Goal: Information Seeking & Learning: Learn about a topic

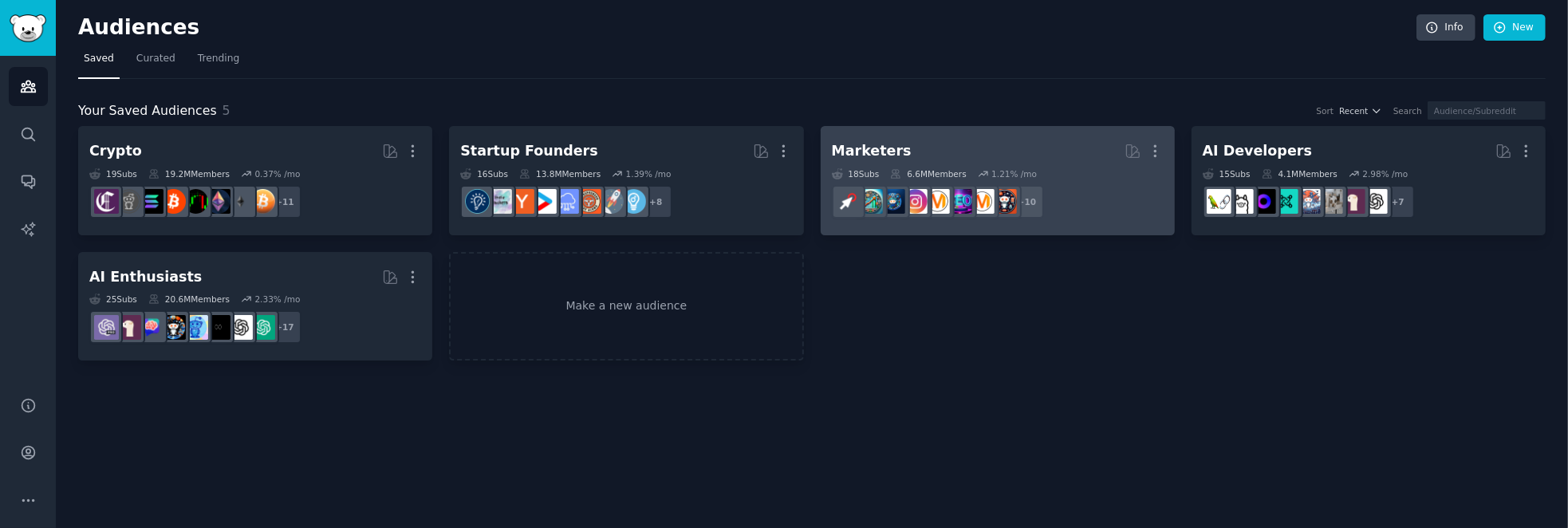
click at [953, 146] on h2 "Marketers More" at bounding box center [998, 150] width 332 height 28
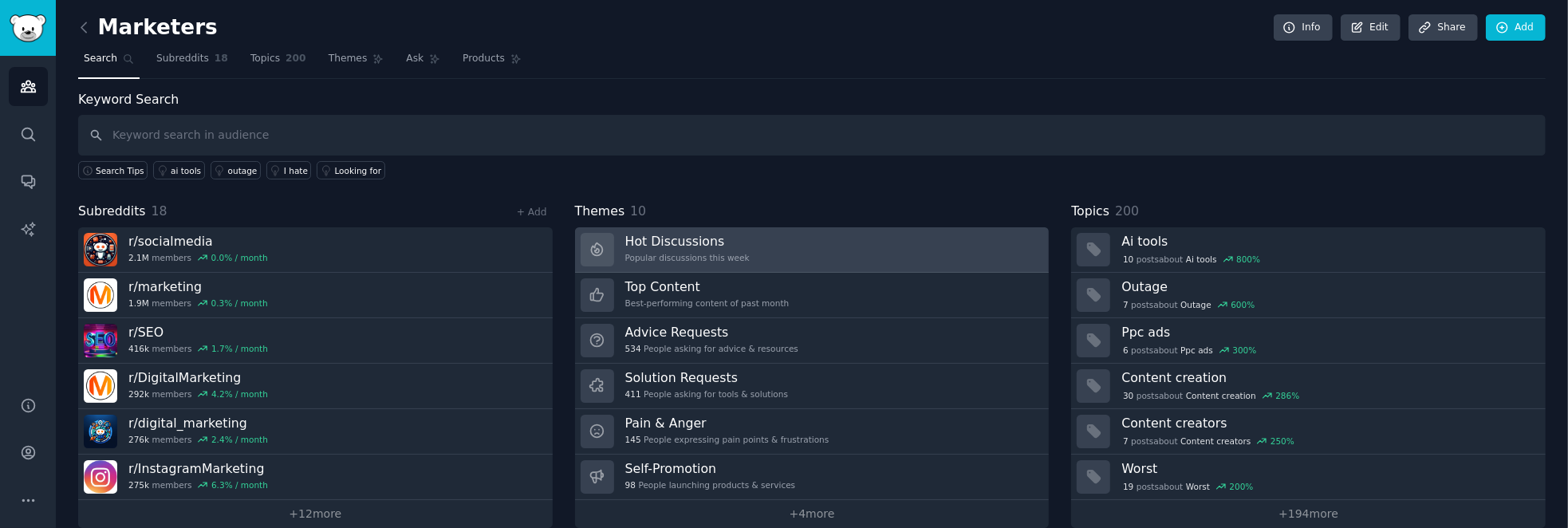
click at [692, 246] on div "Hot Discussions Popular discussions this week" at bounding box center [688, 249] width 124 height 34
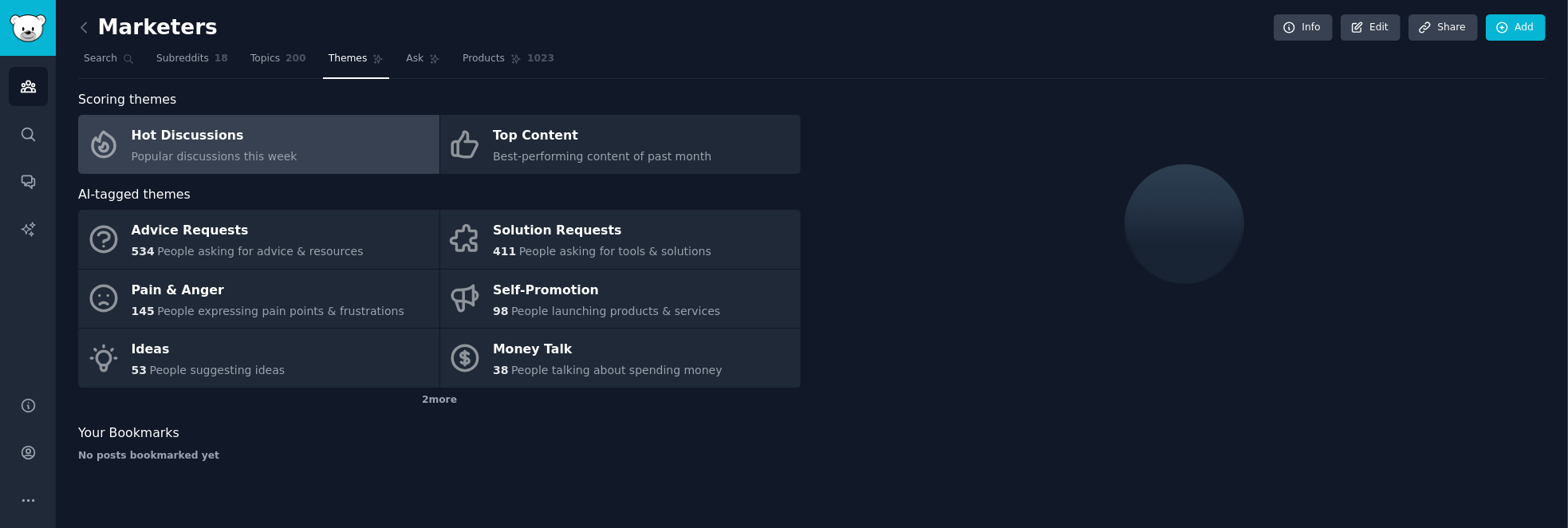
click at [246, 149] on div "Popular discussions this week" at bounding box center [215, 157] width 166 height 17
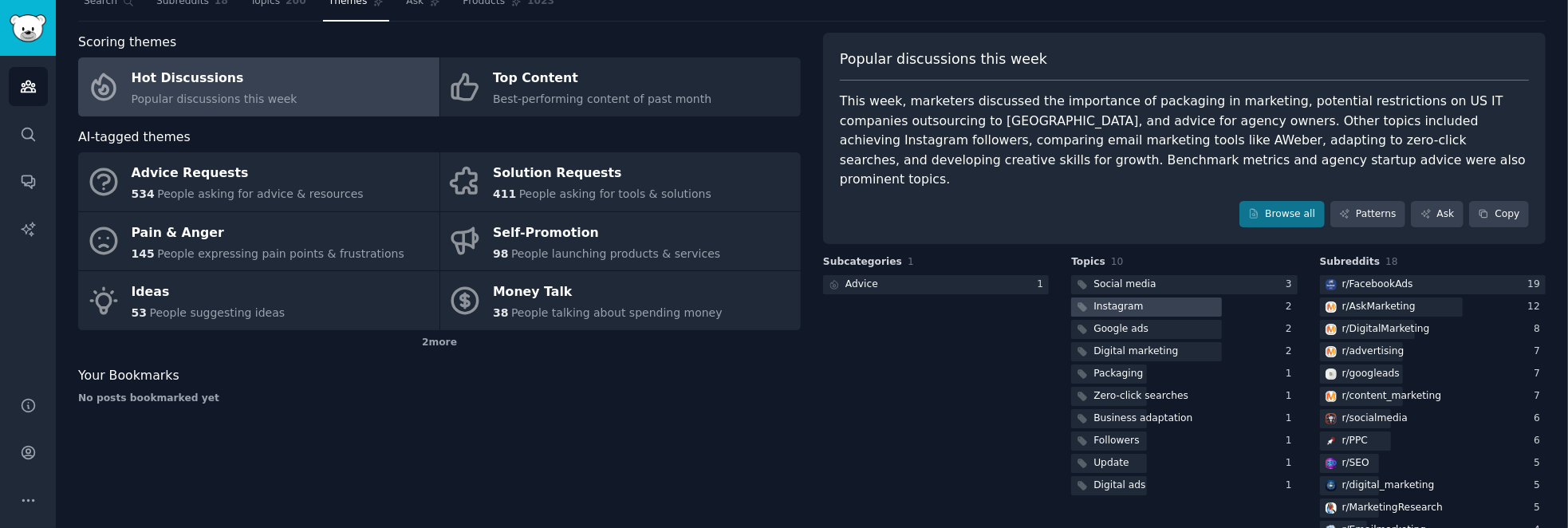
scroll to position [80, 0]
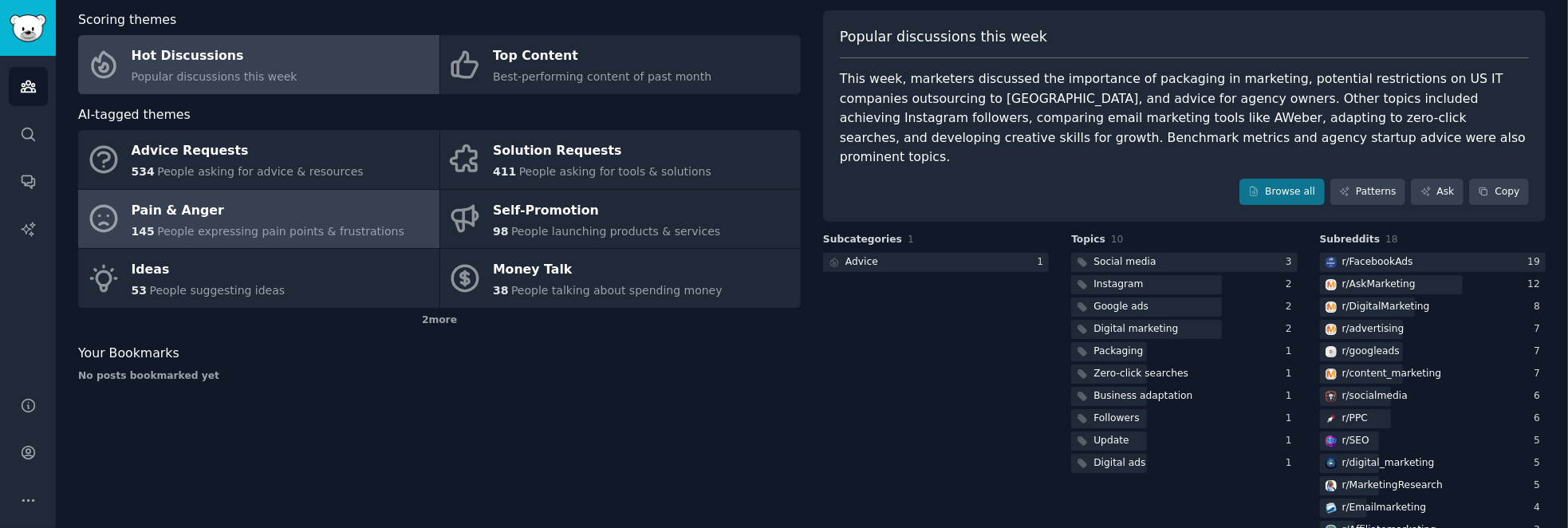
click at [273, 214] on div "Pain & Anger" at bounding box center [268, 211] width 273 height 25
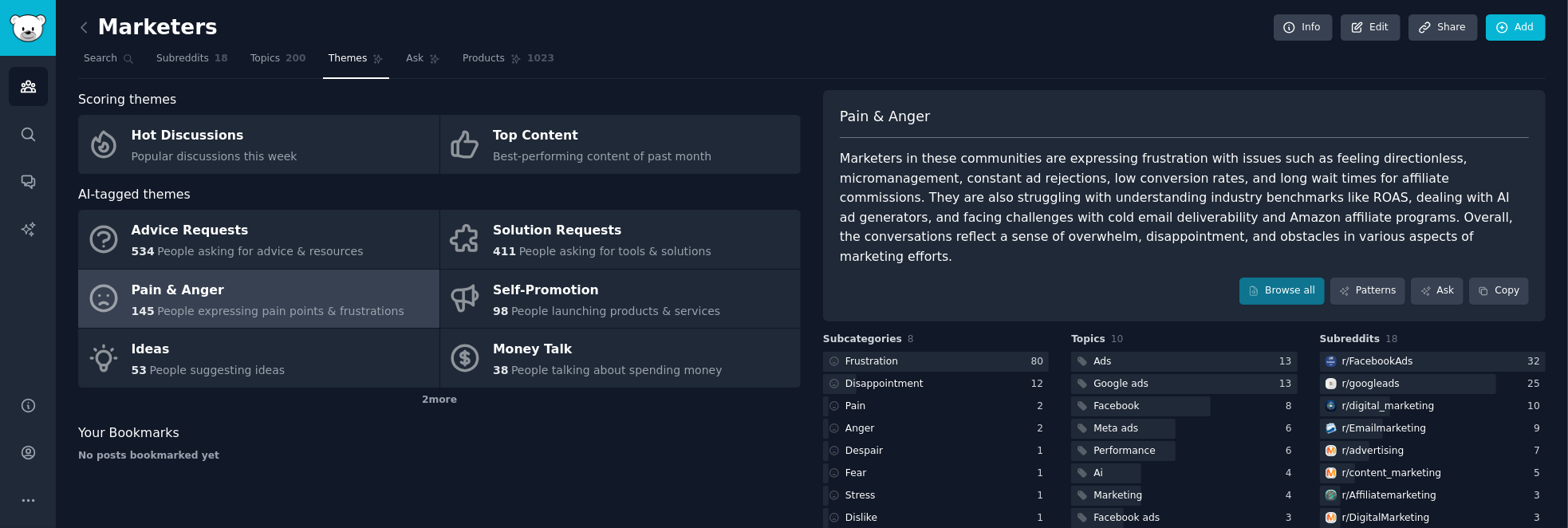
scroll to position [70, 0]
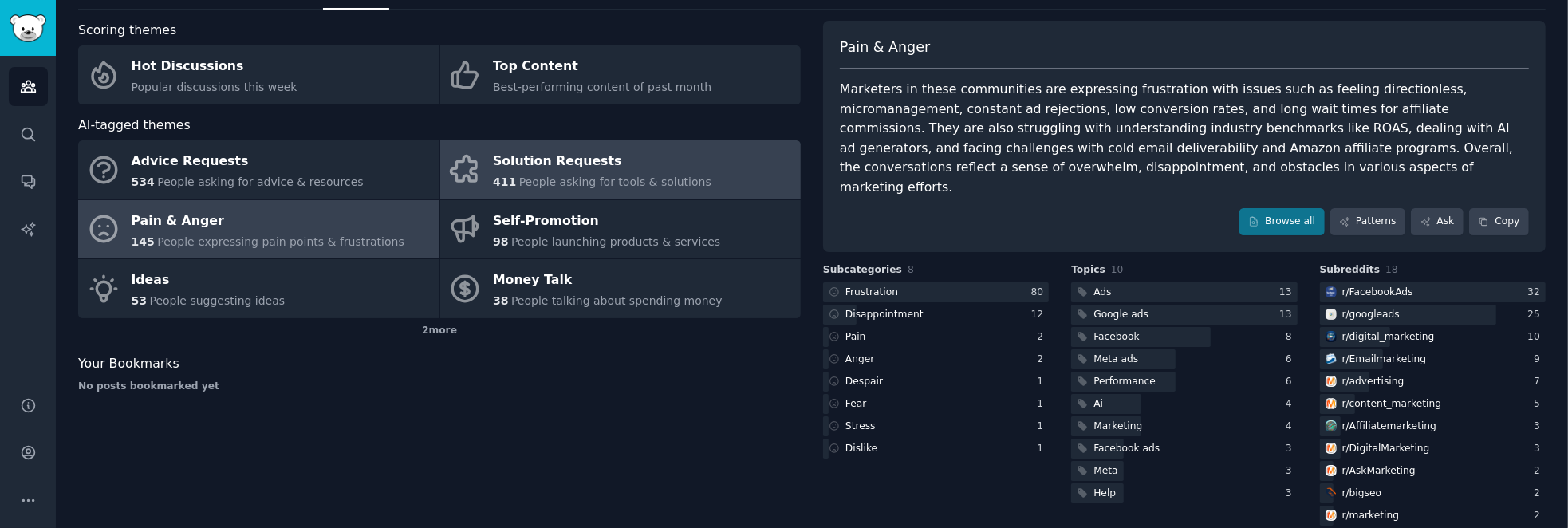
click at [596, 175] on span "People asking for tools & solutions" at bounding box center [615, 181] width 192 height 13
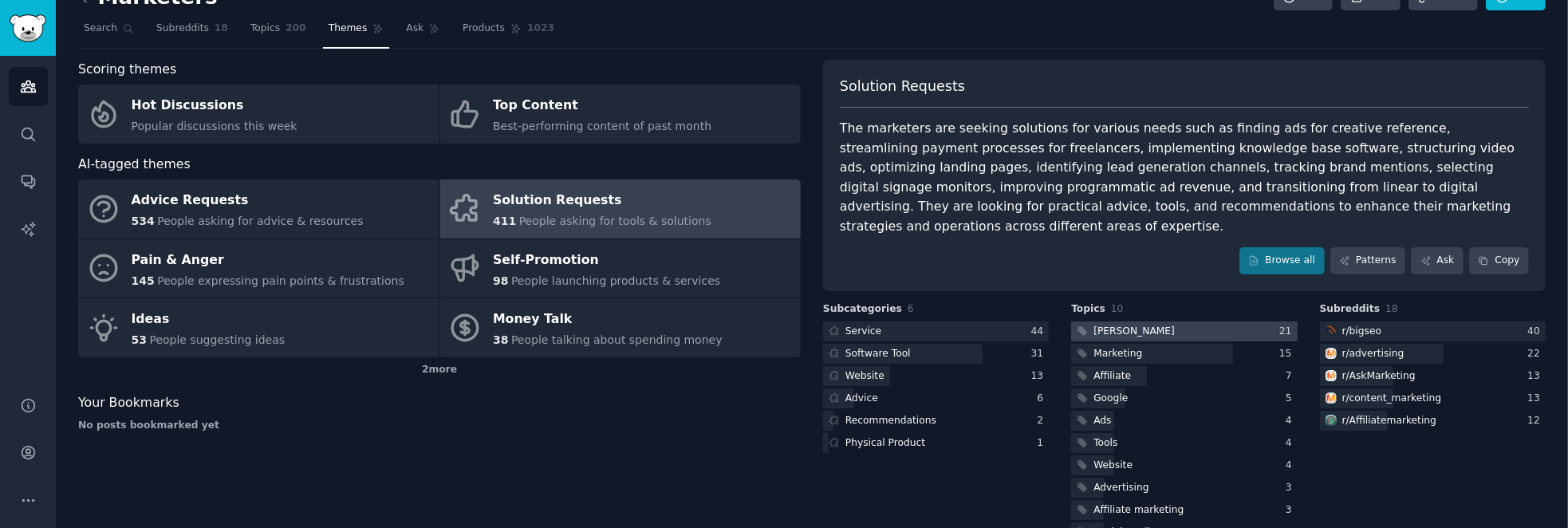
scroll to position [47, 0]
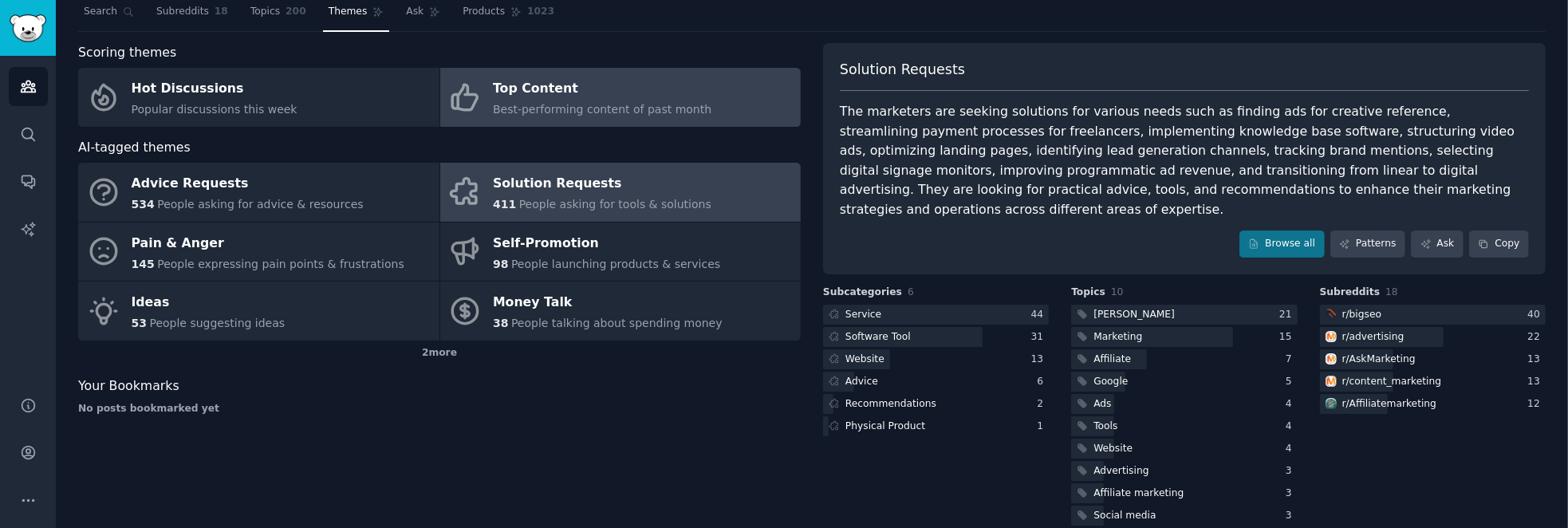
click at [575, 105] on span "Best-performing content of past month" at bounding box center [602, 109] width 218 height 13
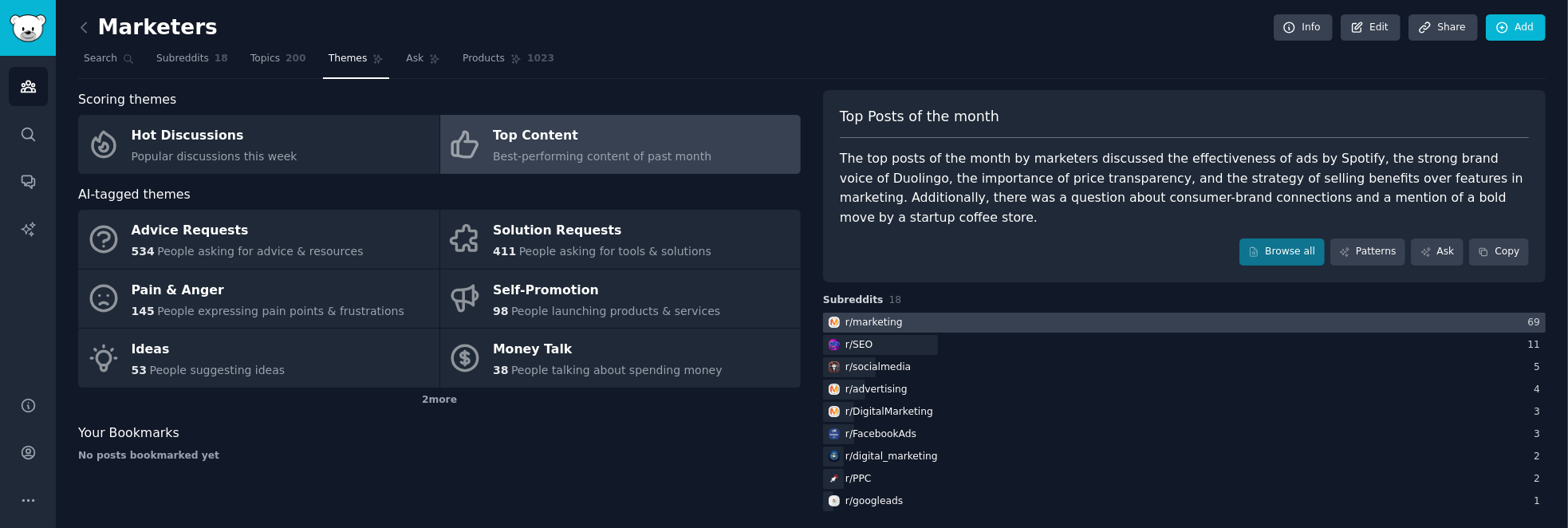
click at [881, 316] on div "r/ marketing" at bounding box center [874, 322] width 57 height 14
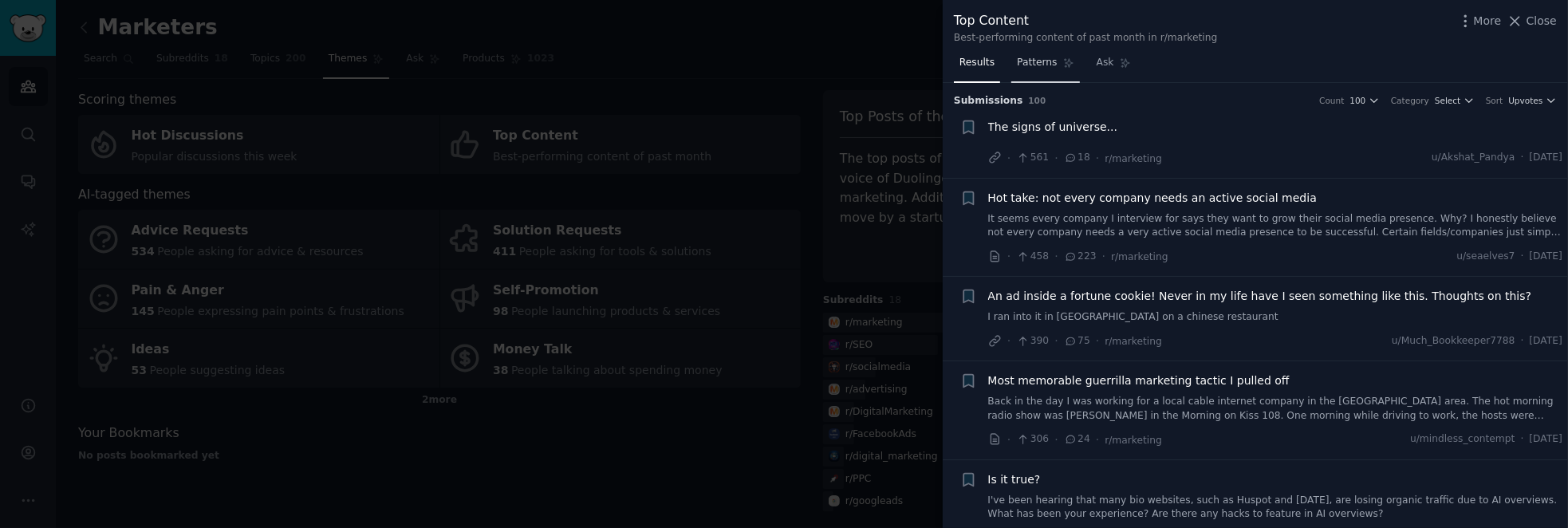
click at [1031, 65] on span "Patterns" at bounding box center [1036, 62] width 39 height 14
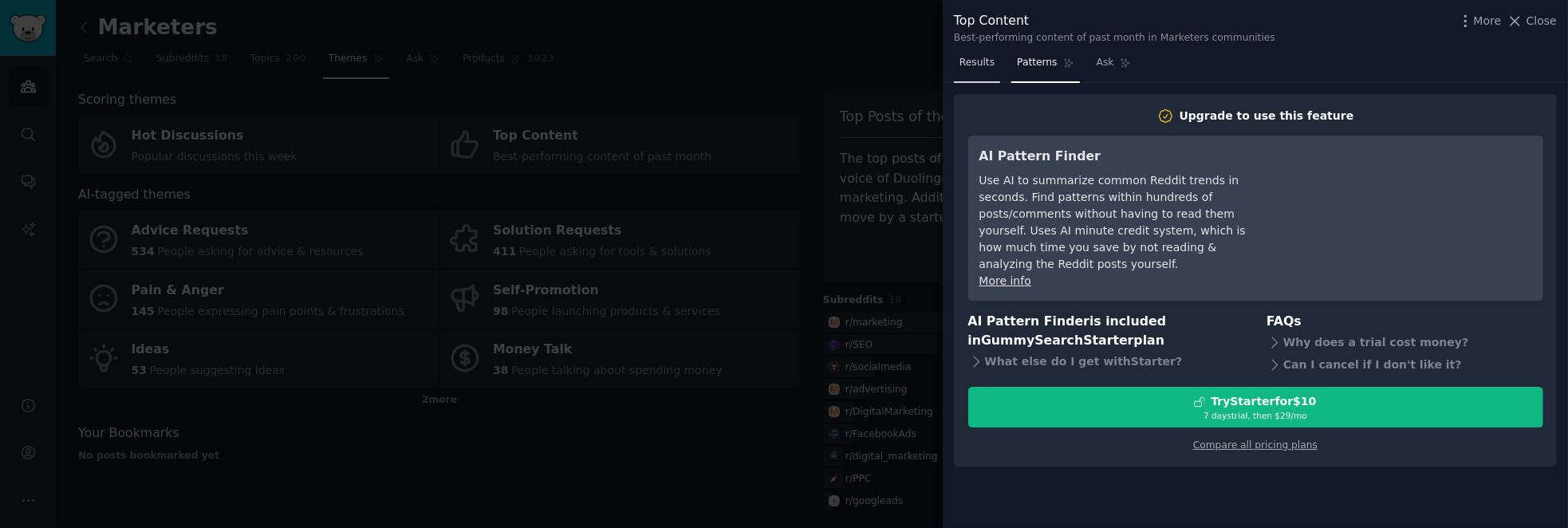
click at [979, 73] on link "Results" at bounding box center [977, 66] width 46 height 33
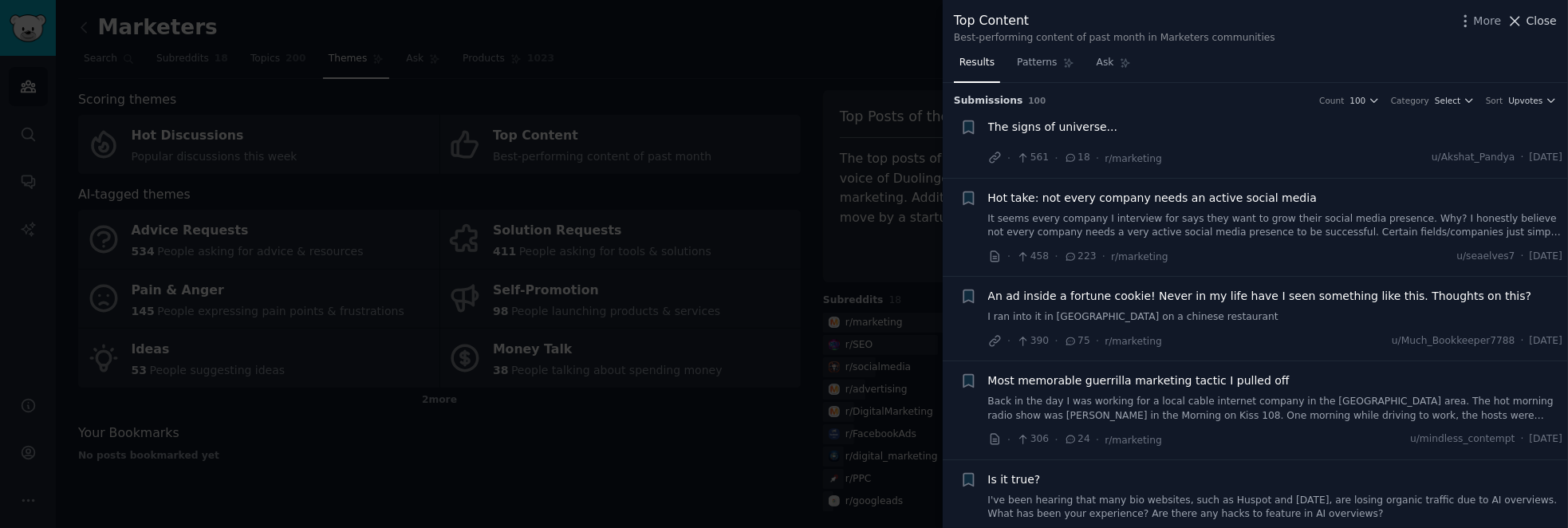
click at [1540, 24] on span "Close" at bounding box center [1542, 21] width 30 height 17
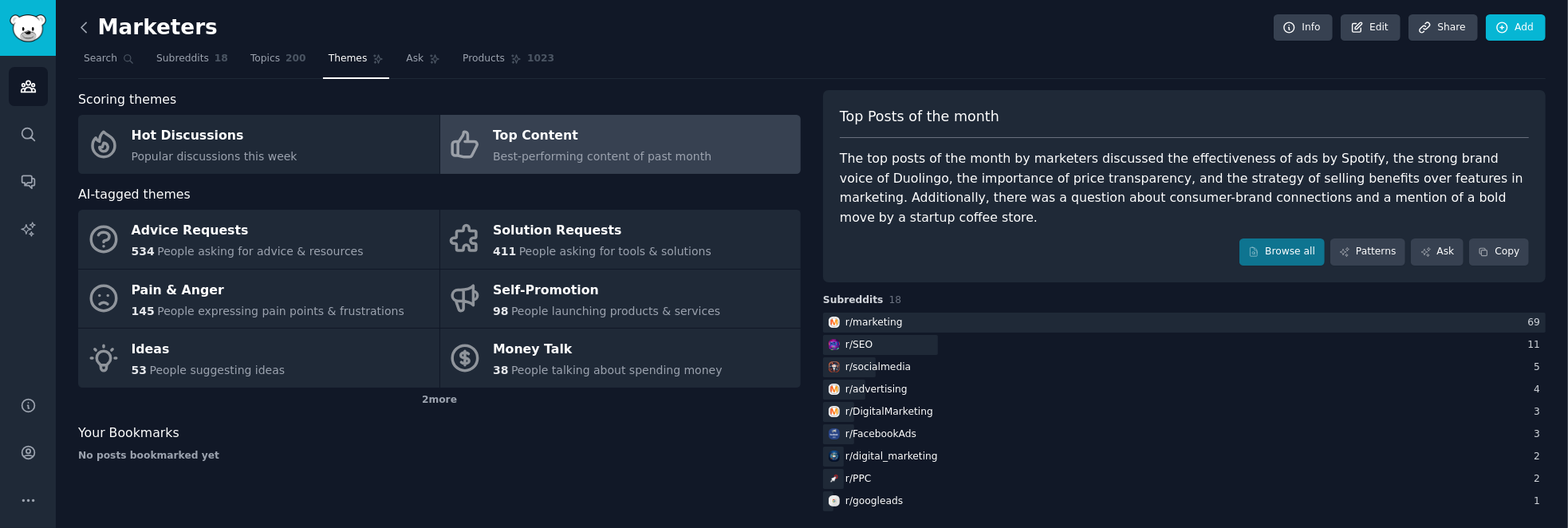
click at [82, 24] on icon at bounding box center [84, 27] width 5 height 9
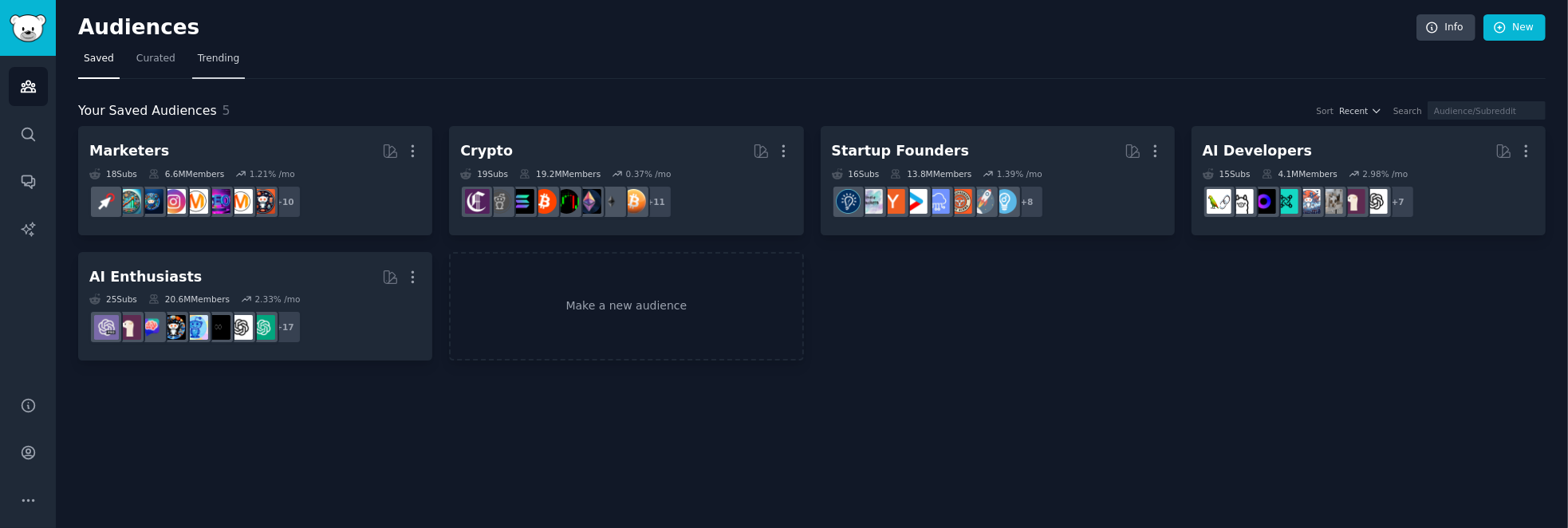
click at [214, 54] on span "Trending" at bounding box center [218, 59] width 41 height 14
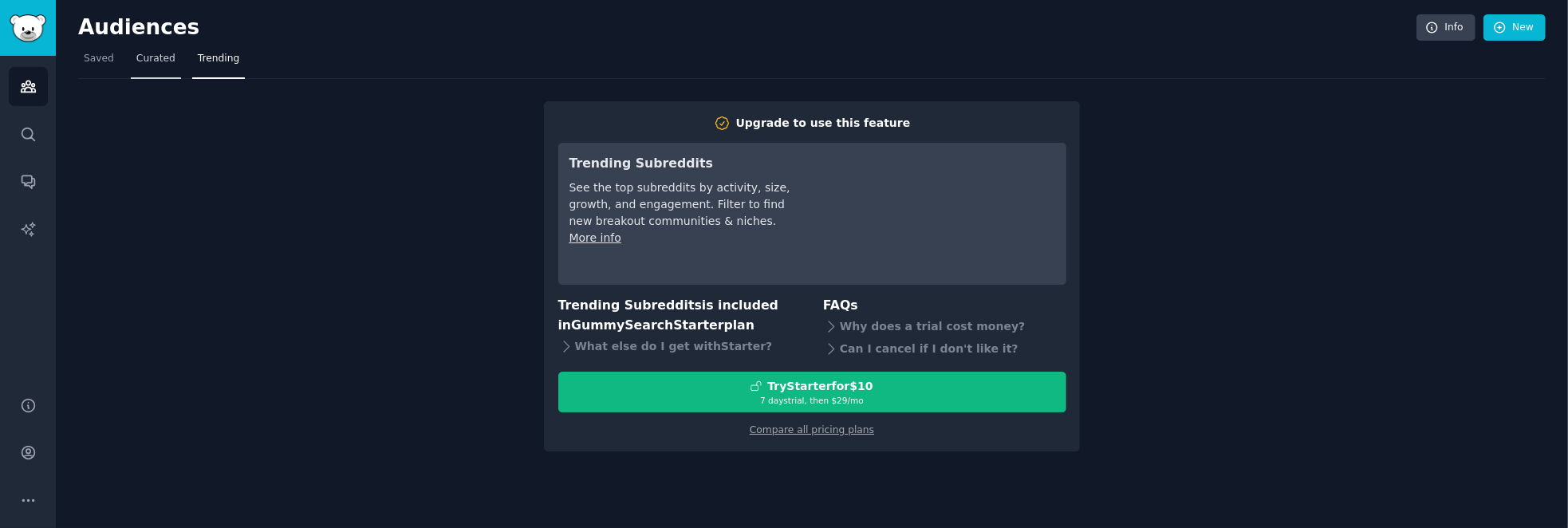
click at [144, 58] on span "Curated" at bounding box center [155, 59] width 39 height 14
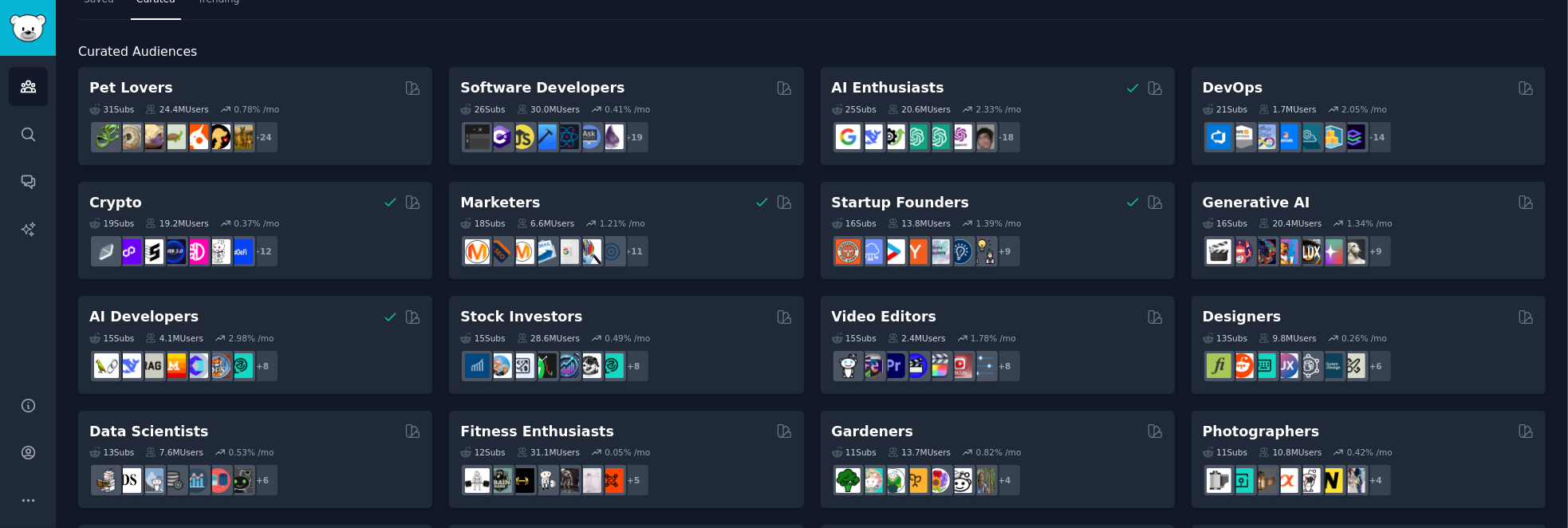
scroll to position [29, 0]
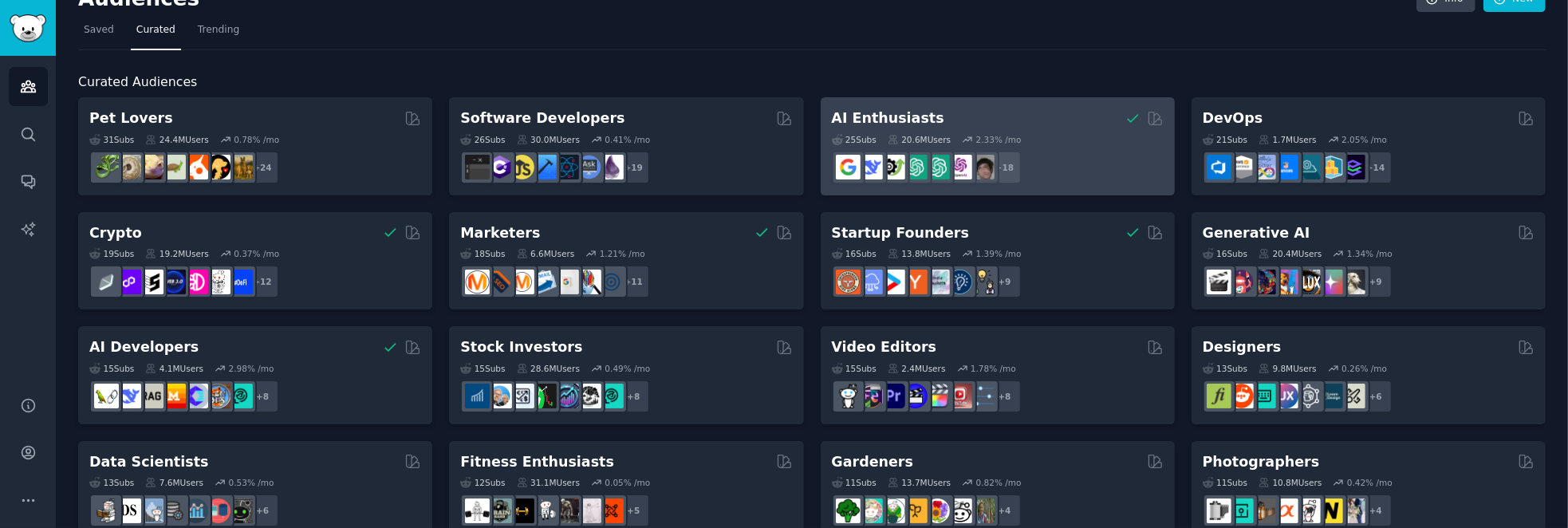
click at [882, 115] on h2 "AI Enthusiasts" at bounding box center [889, 118] width 113 height 20
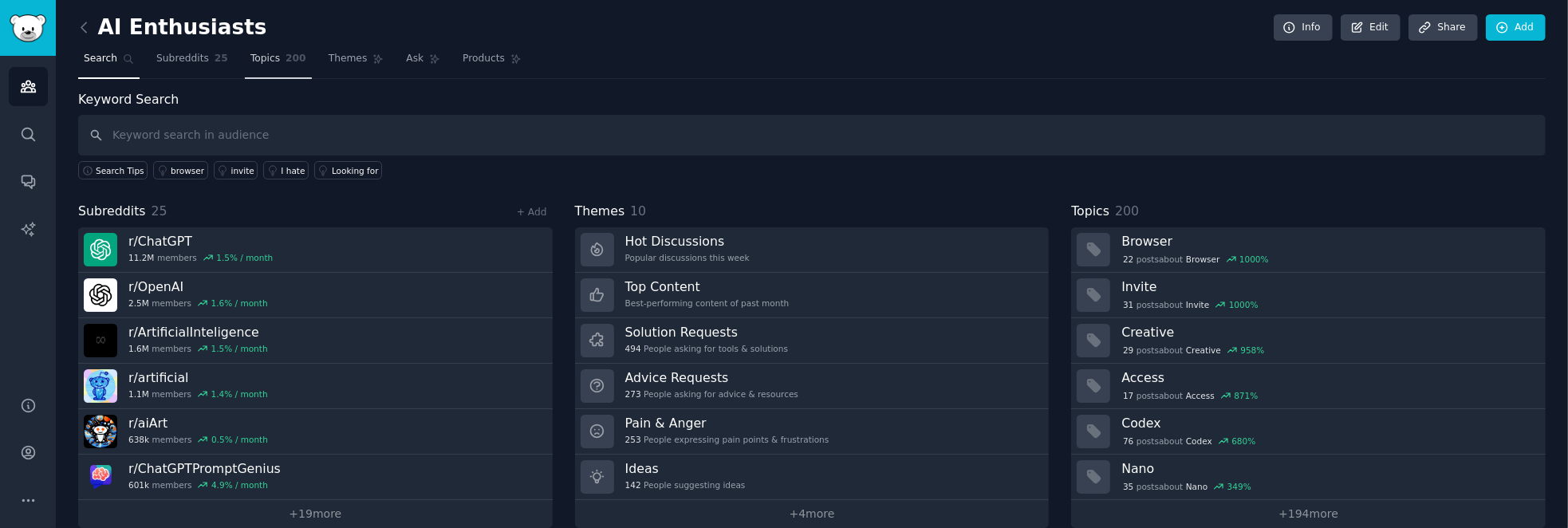
click at [256, 50] on link "Topics 200" at bounding box center [279, 62] width 67 height 33
click at [255, 59] on span "Topics" at bounding box center [265, 59] width 29 height 14
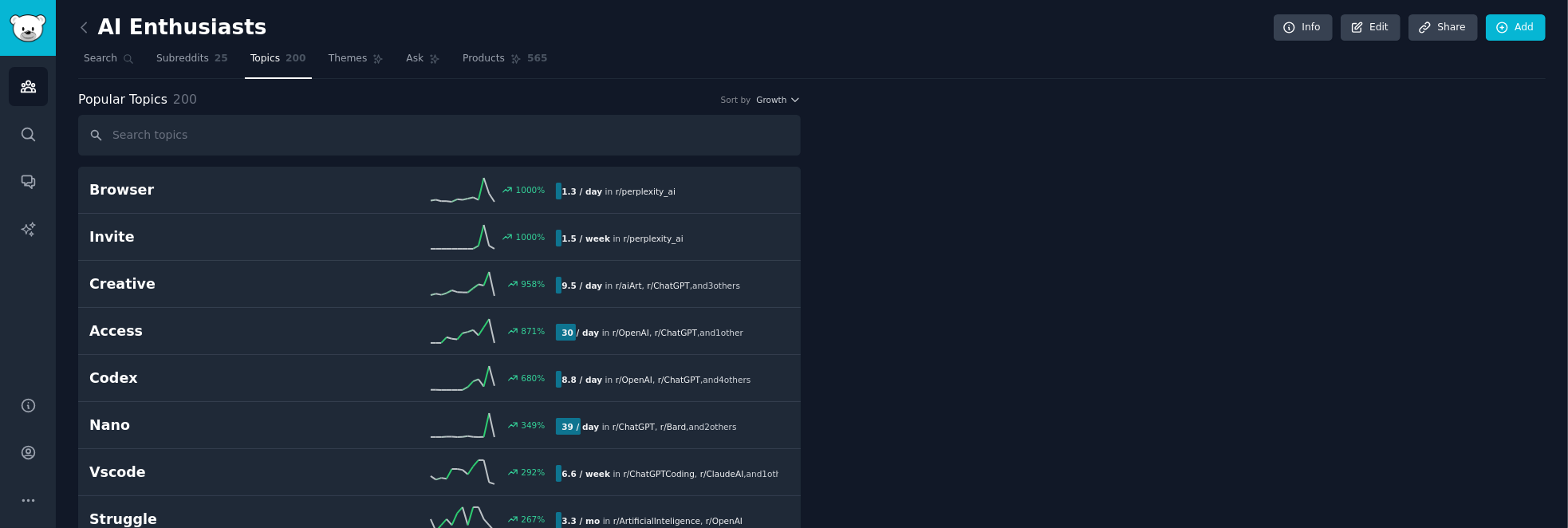
click at [263, 64] on span "Topics" at bounding box center [265, 59] width 29 height 14
click at [329, 55] on span "Themes" at bounding box center [348, 59] width 39 height 14
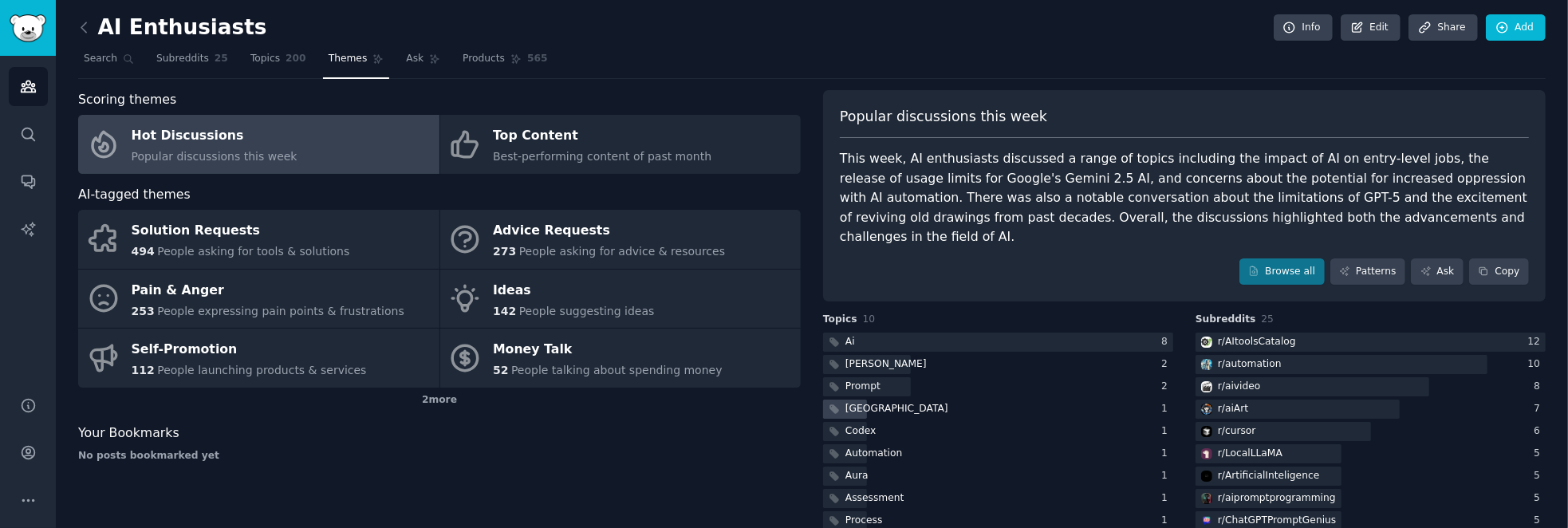
scroll to position [80, 0]
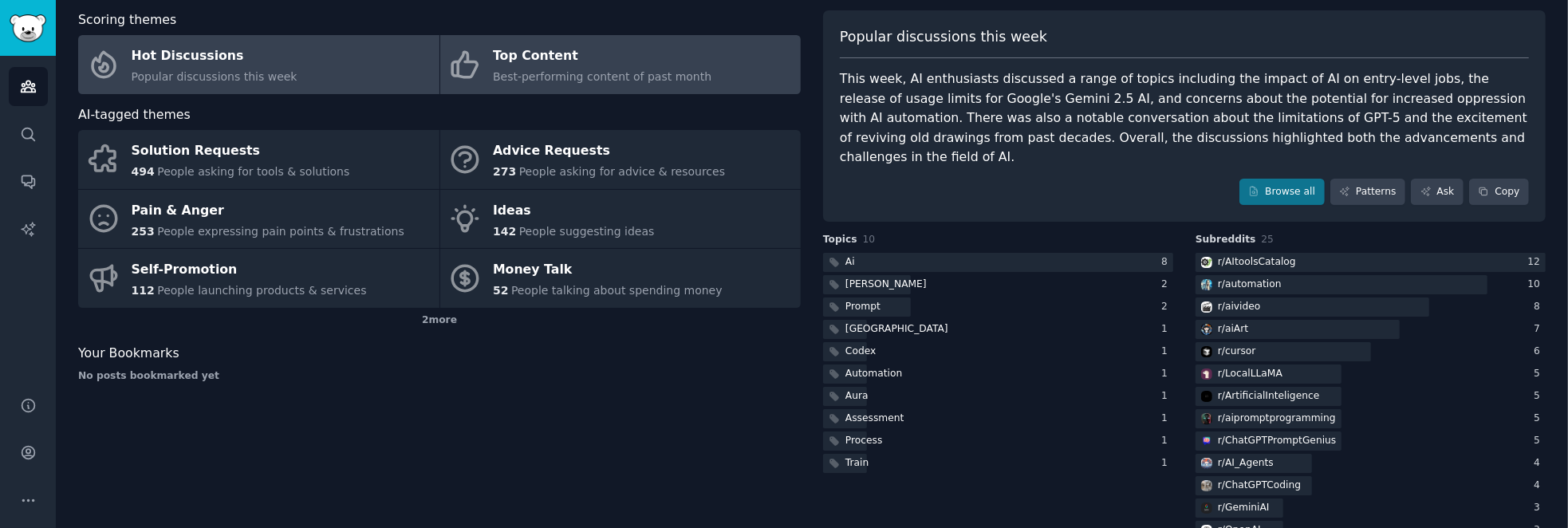
click at [574, 63] on div "Top Content" at bounding box center [602, 56] width 218 height 25
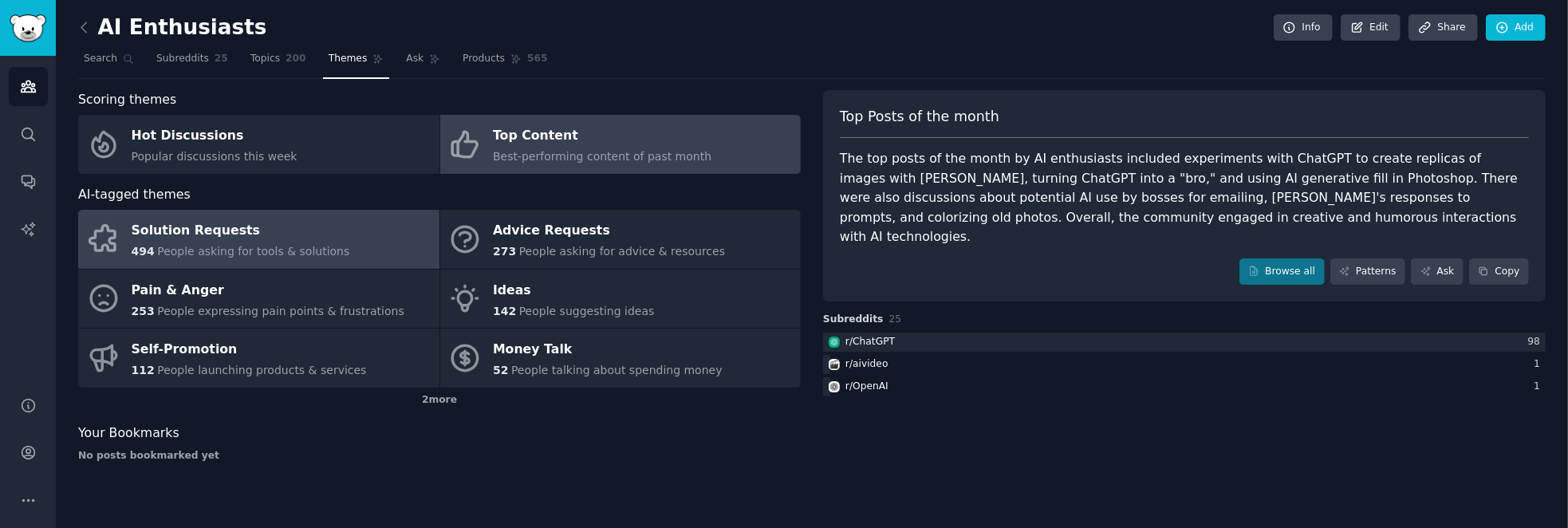
click at [292, 246] on span "People asking for tools & solutions" at bounding box center [253, 251] width 192 height 13
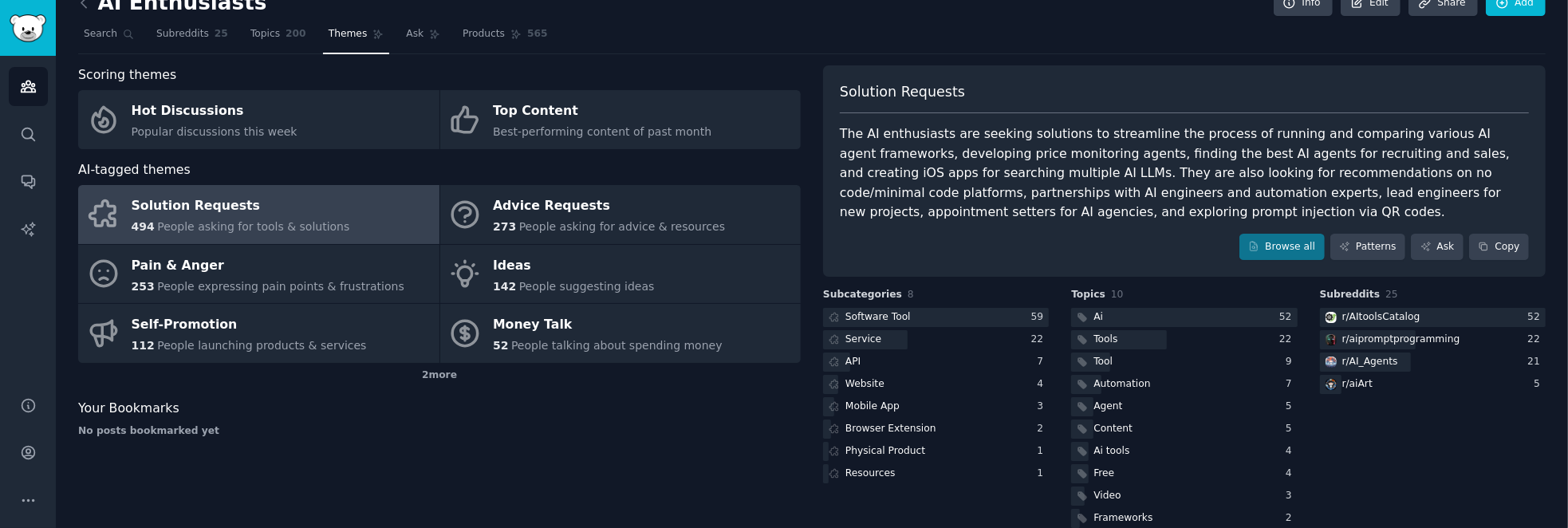
scroll to position [47, 0]
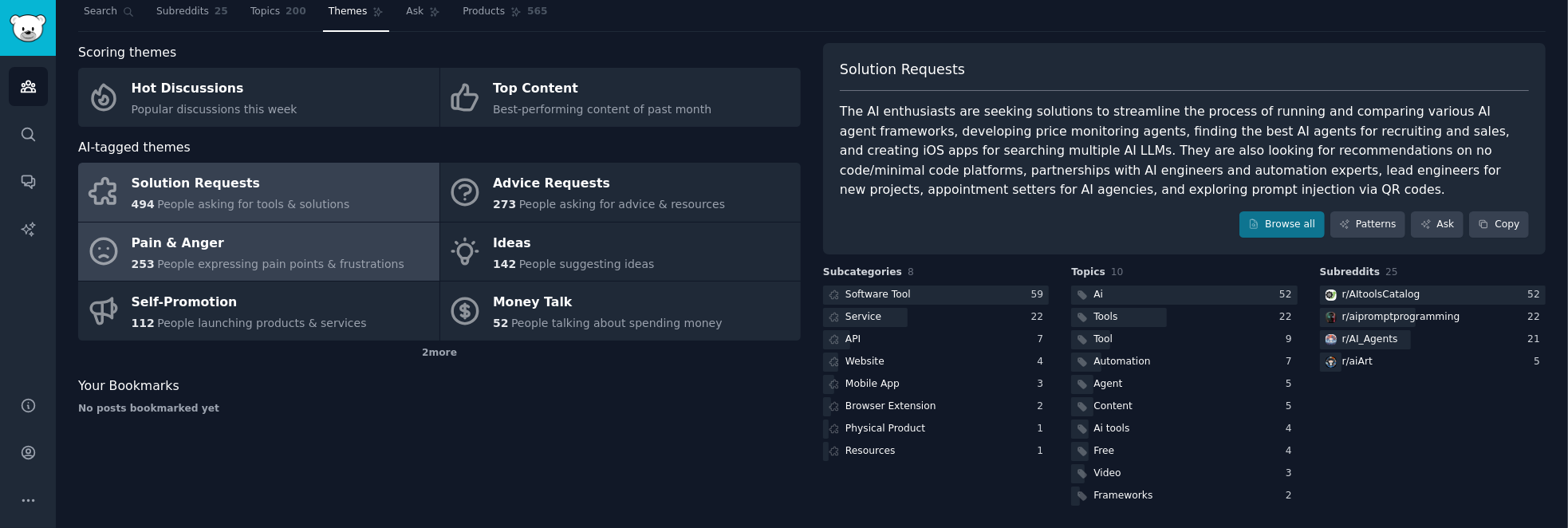
click at [291, 258] on span "People expressing pain points & frustrations" at bounding box center [281, 264] width 247 height 13
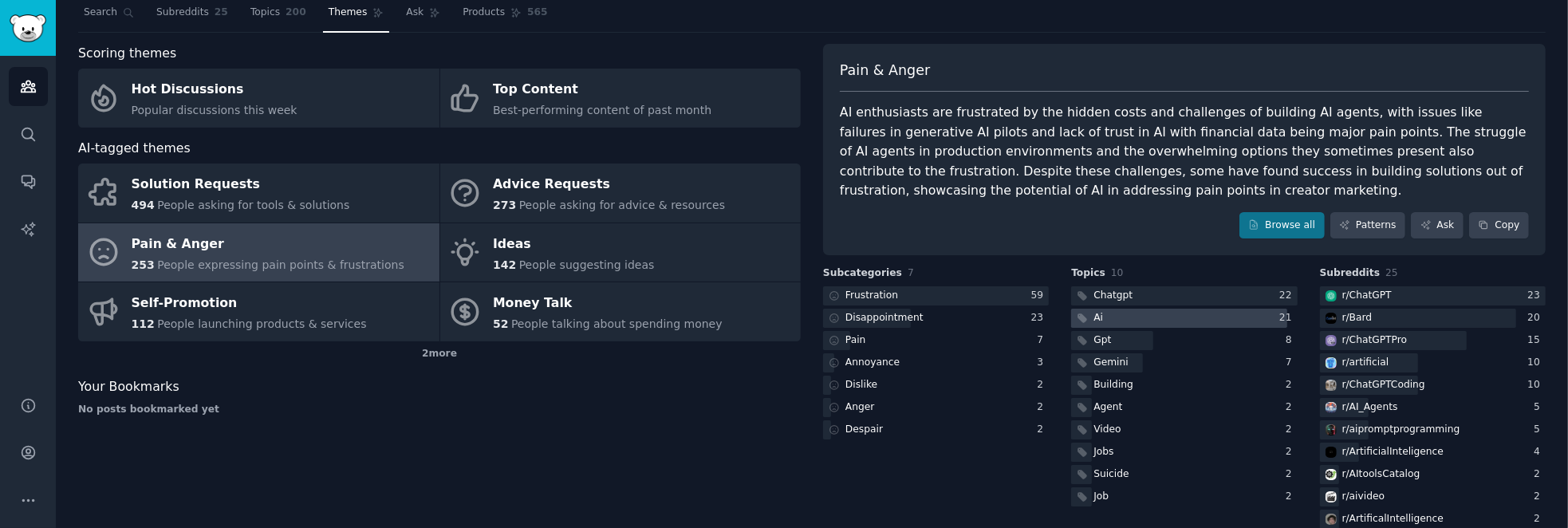
scroll to position [80, 0]
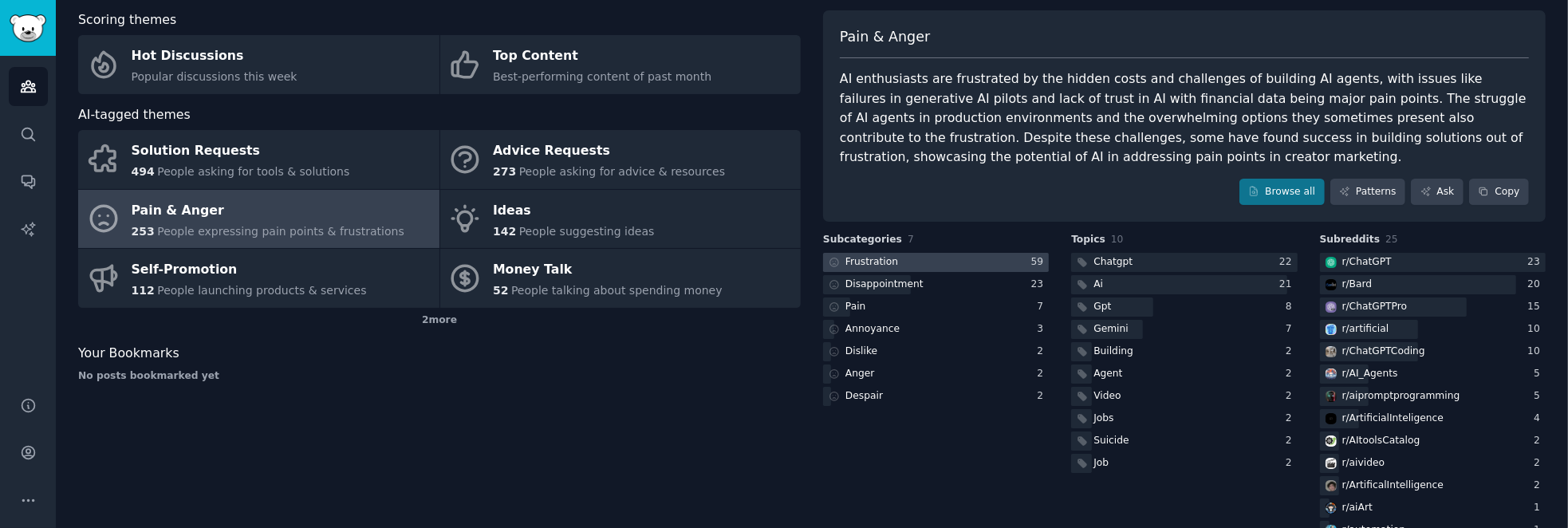
click at [878, 264] on div "Frustration" at bounding box center [872, 262] width 53 height 14
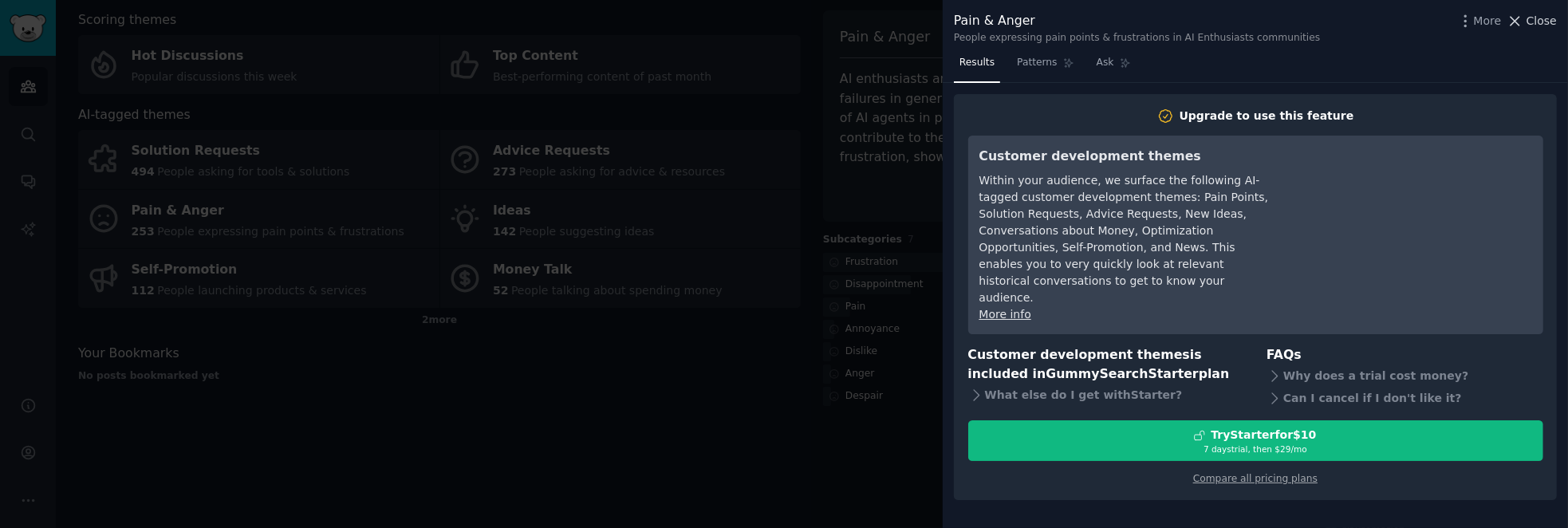
click at [1523, 22] on icon at bounding box center [1515, 21] width 17 height 17
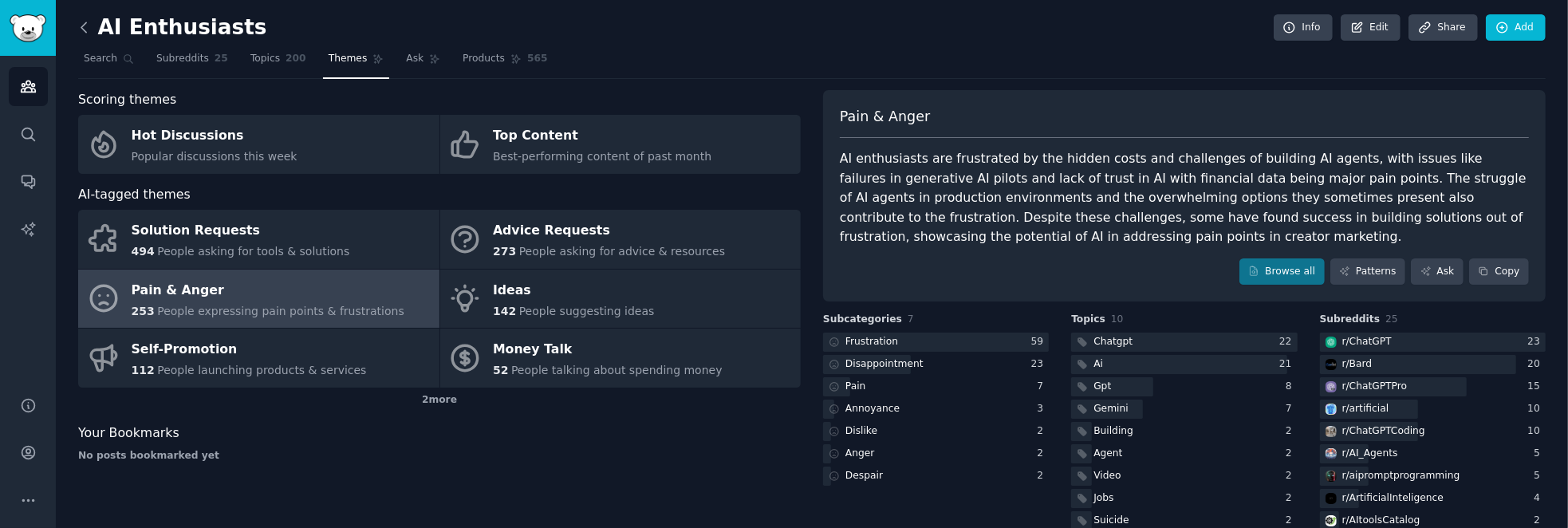
click at [81, 30] on icon at bounding box center [84, 28] width 17 height 17
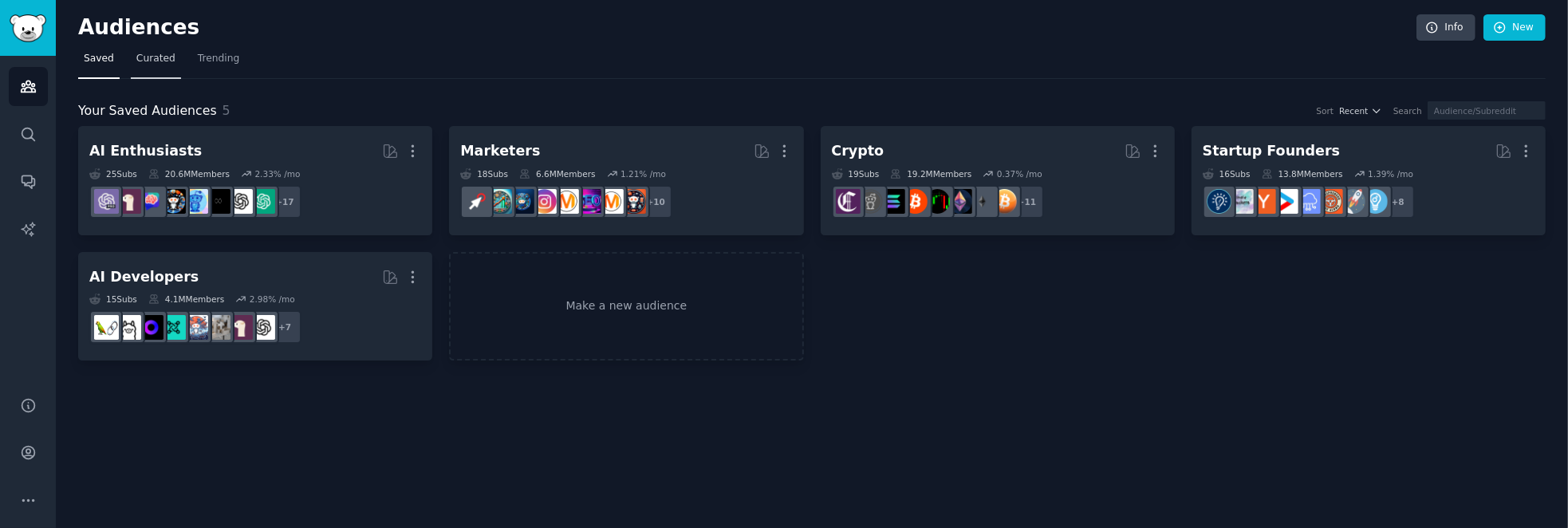
click at [153, 60] on span "Curated" at bounding box center [155, 59] width 39 height 14
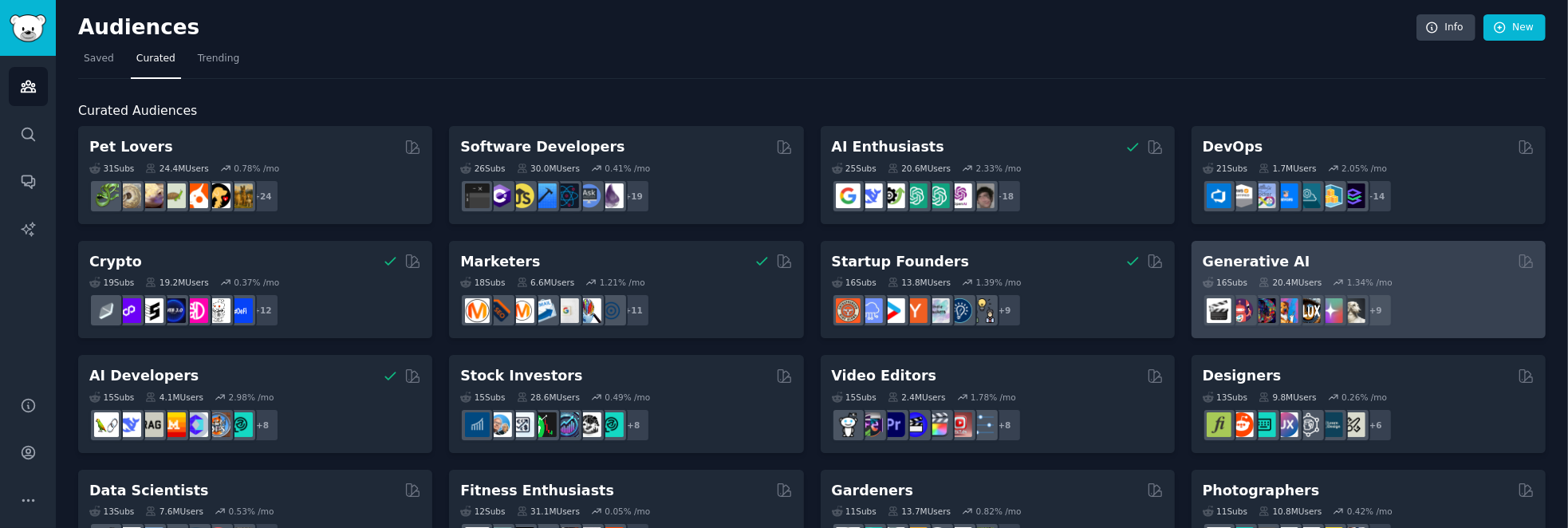
click at [1236, 258] on h2 "Generative AI" at bounding box center [1256, 262] width 108 height 20
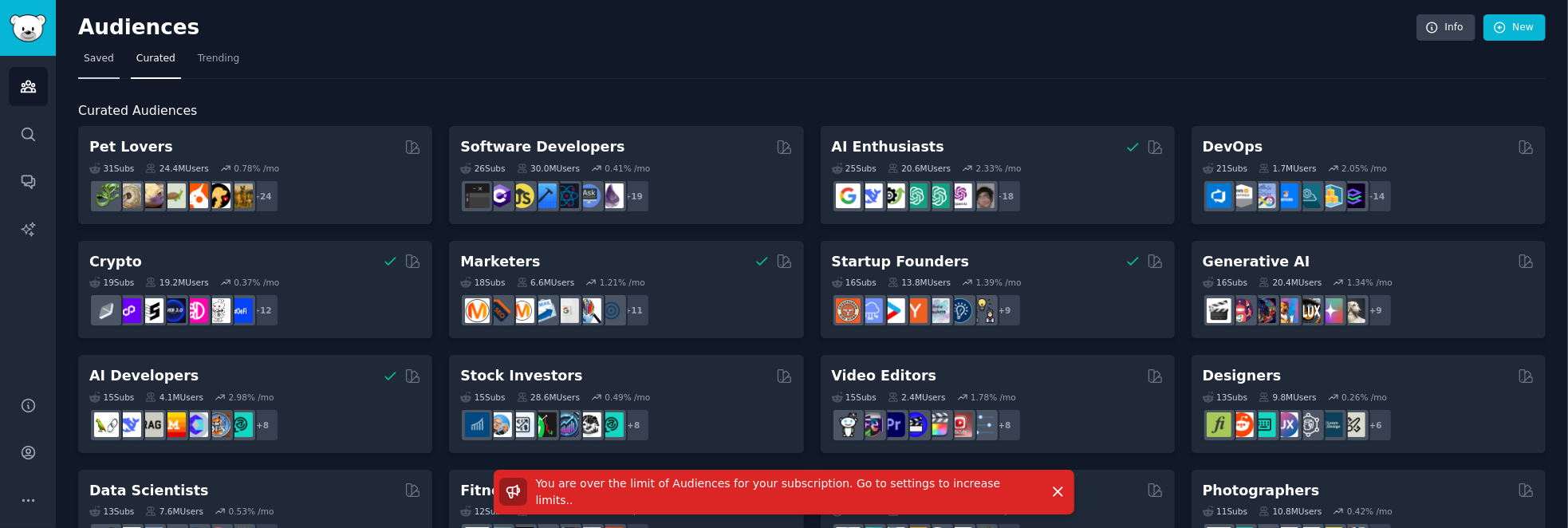
click at [97, 64] on span "Saved" at bounding box center [99, 59] width 30 height 14
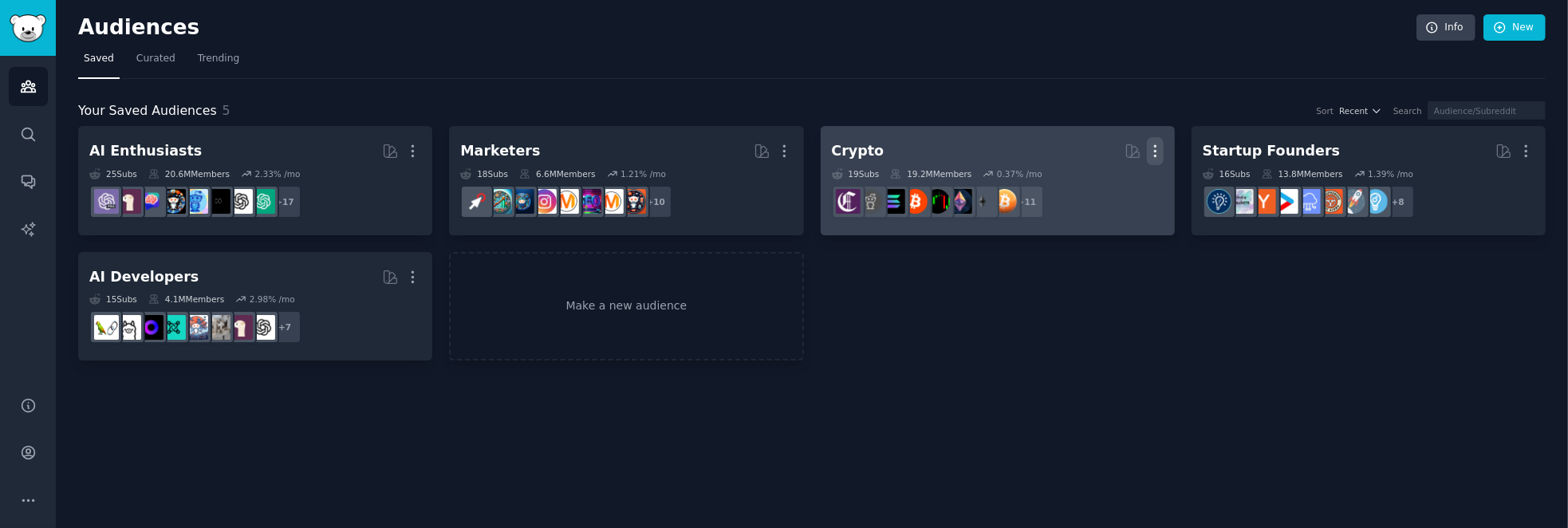
click at [1157, 151] on icon "button" at bounding box center [1156, 151] width 17 height 17
click at [1121, 190] on p "Delete" at bounding box center [1112, 185] width 37 height 17
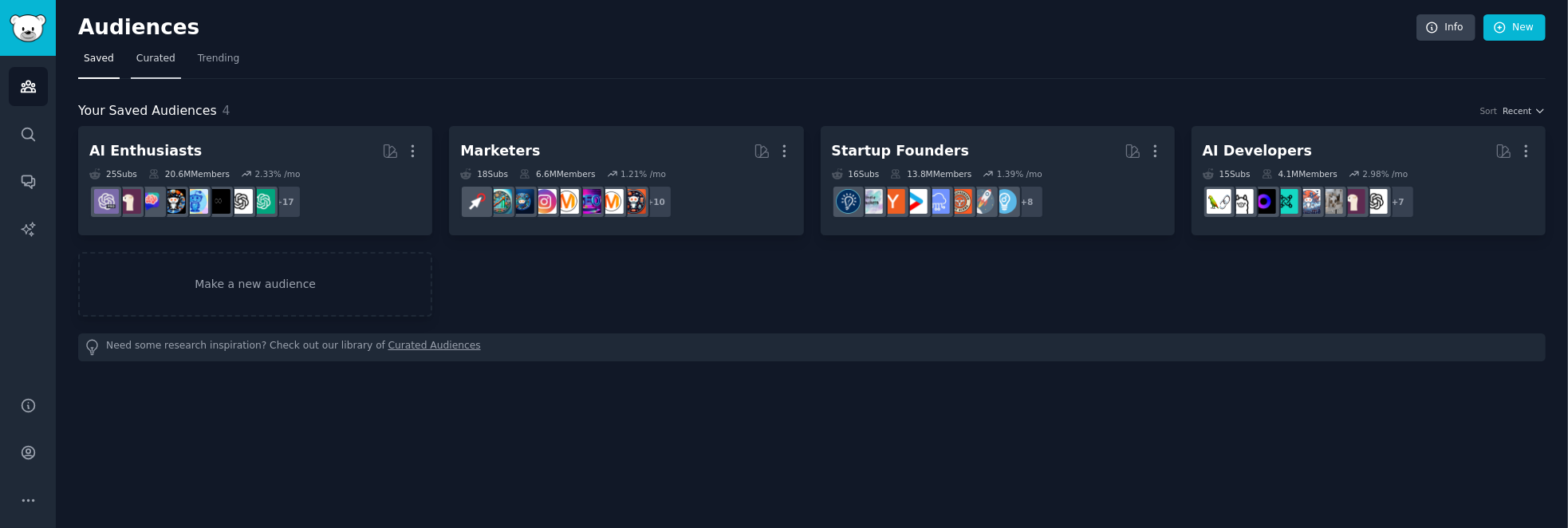
click at [146, 55] on span "Curated" at bounding box center [155, 59] width 39 height 14
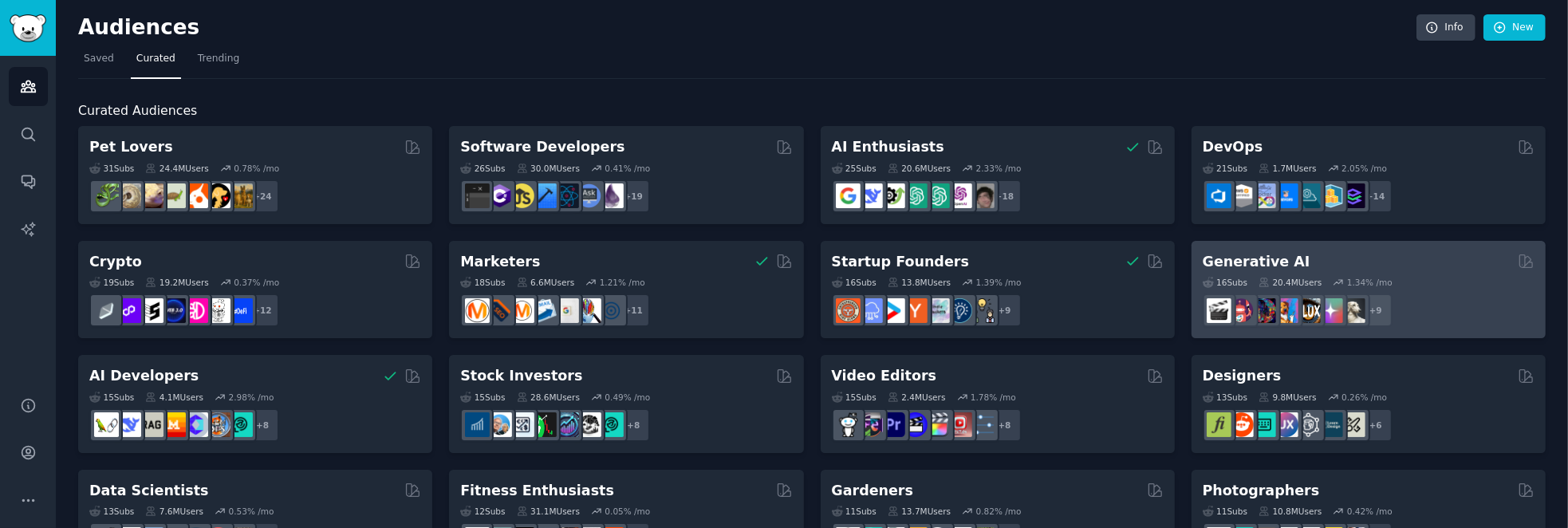
click at [1274, 259] on h2 "Generative AI" at bounding box center [1256, 262] width 108 height 20
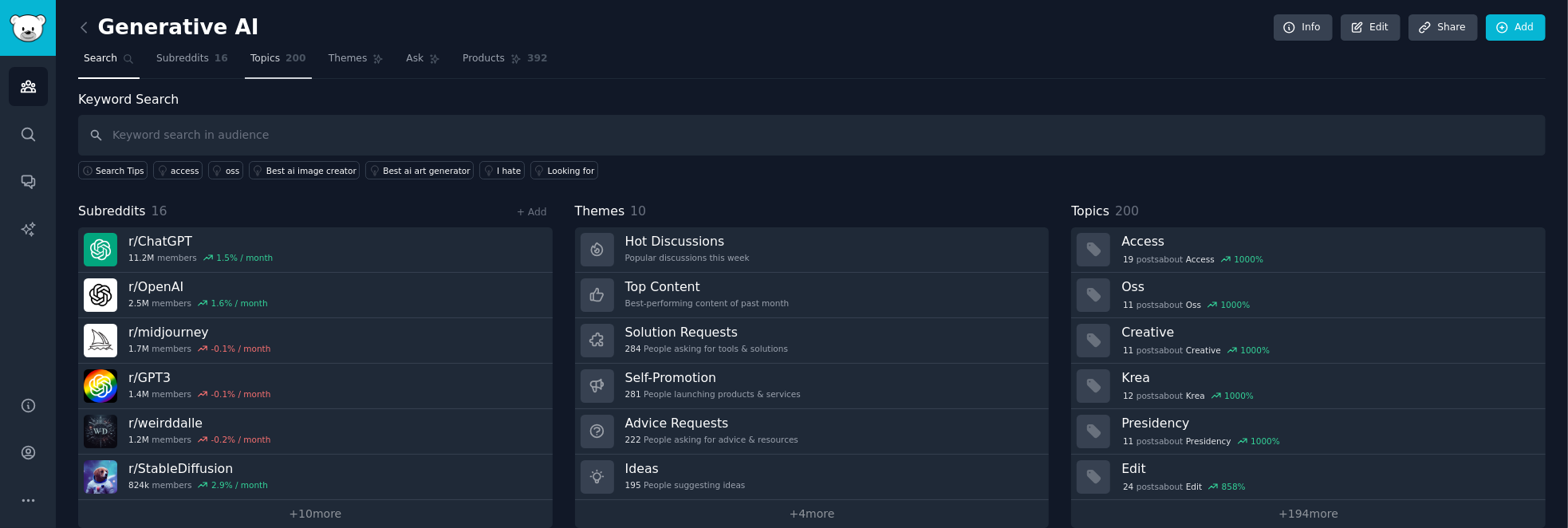
click at [260, 64] on span "Topics" at bounding box center [265, 59] width 29 height 14
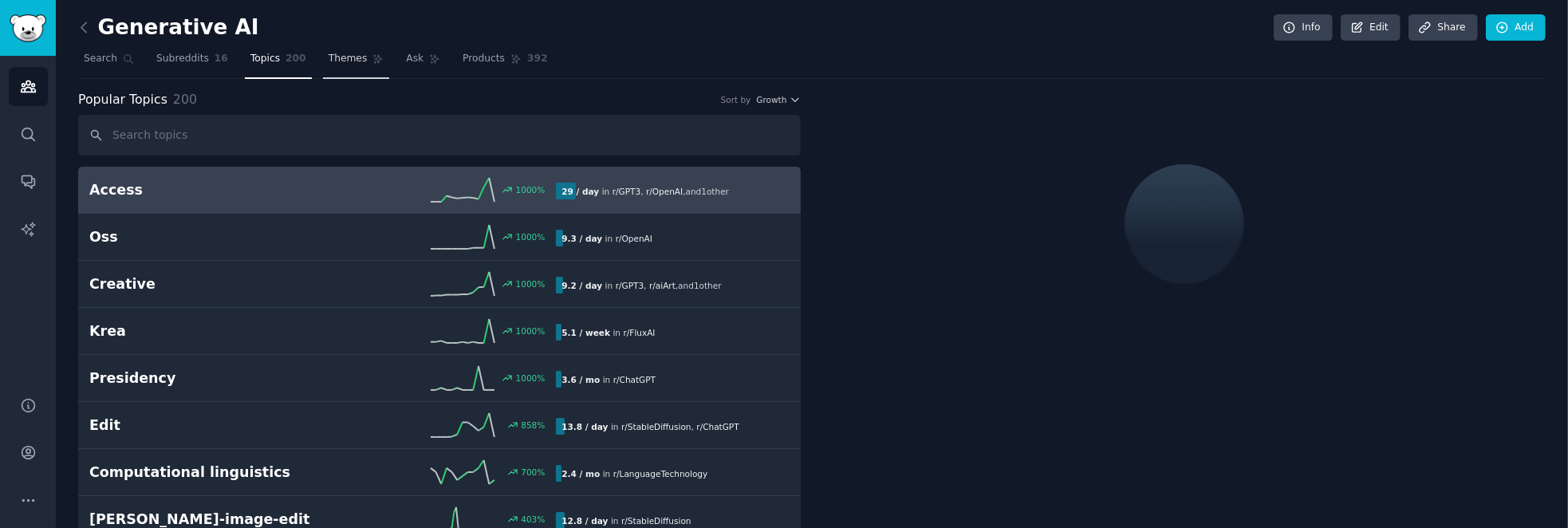
click at [343, 55] on span "Themes" at bounding box center [348, 59] width 39 height 14
